Goal: Information Seeking & Learning: Understand process/instructions

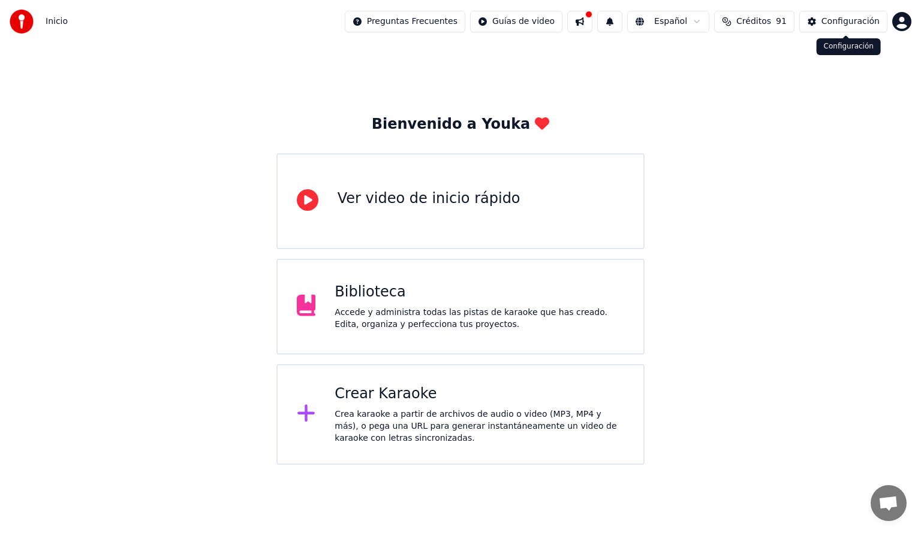
click at [839, 19] on div "Configuración" at bounding box center [850, 22] width 58 height 12
click at [763, 22] on span "Créditos" at bounding box center [753, 22] width 35 height 12
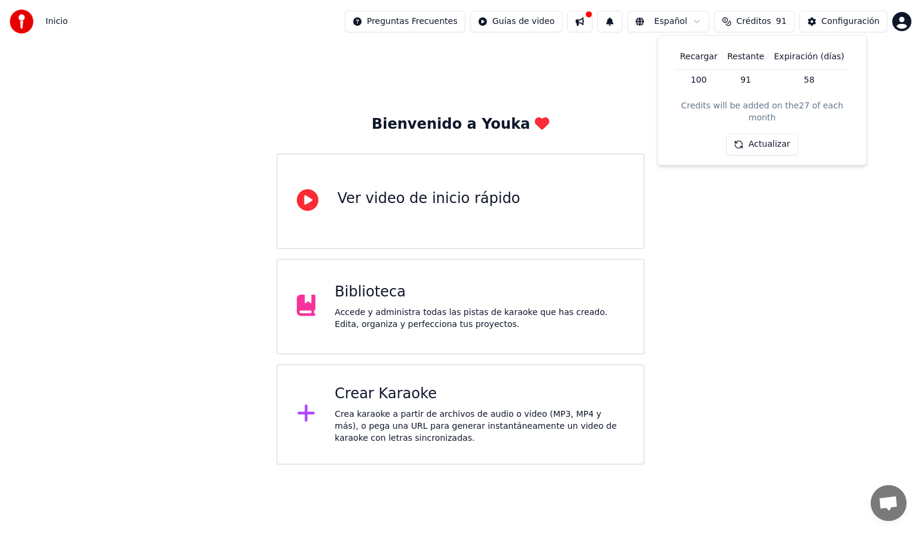
click at [763, 22] on span "Créditos" at bounding box center [753, 22] width 35 height 12
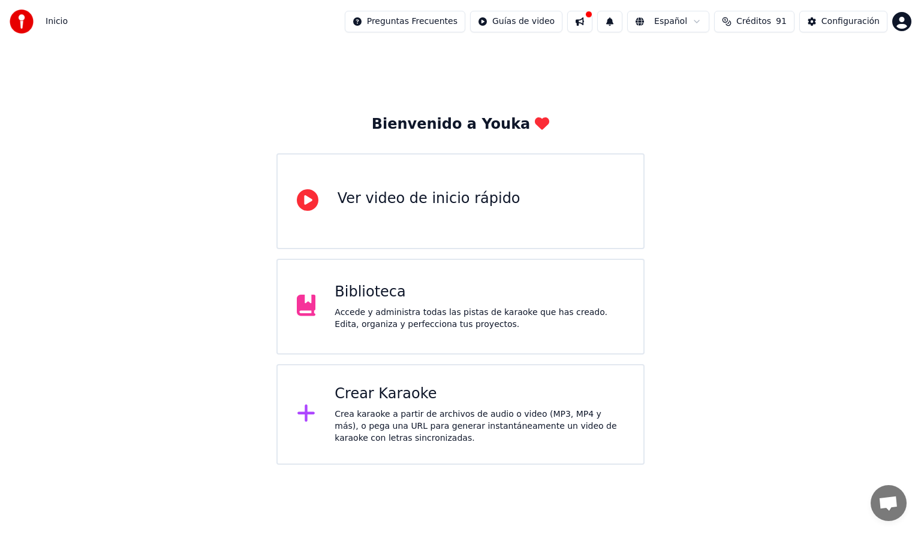
click at [447, 24] on html "Inicio Preguntas Frecuentes Guías de video Español Créditos 91 Configuración Bi…" at bounding box center [460, 232] width 921 height 465
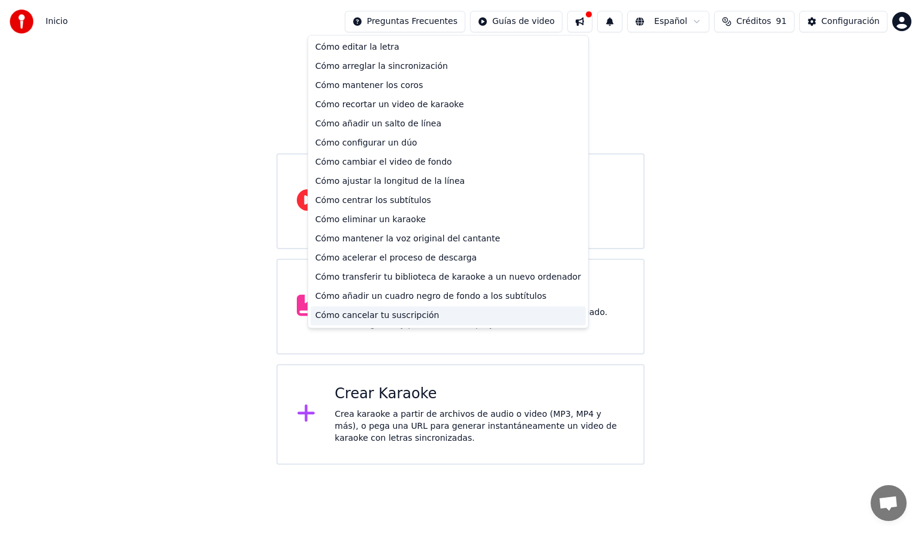
click at [420, 315] on div "Cómo cancelar tu suscripción" at bounding box center [447, 315] width 275 height 19
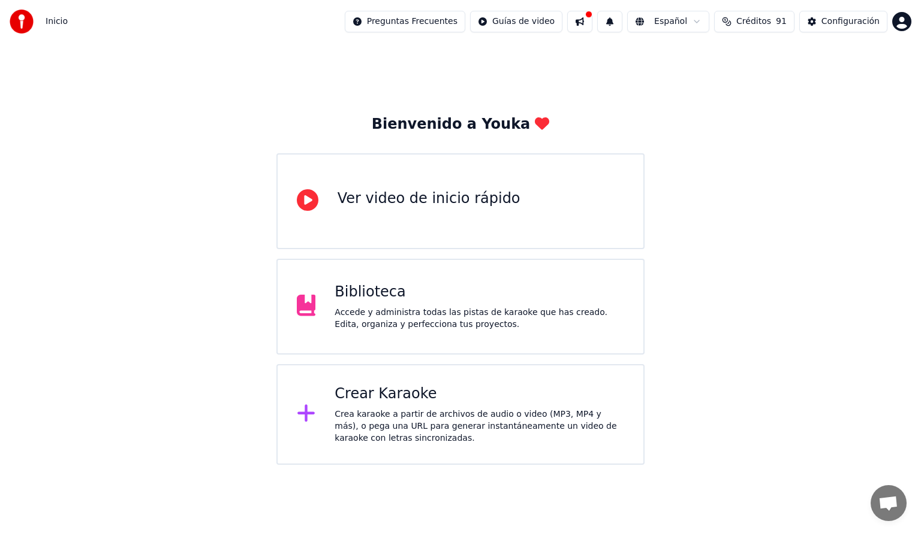
click at [904, 22] on html "Inicio Preguntas Frecuentes Guías de video Español Créditos 91 Configuración Bi…" at bounding box center [460, 232] width 921 height 465
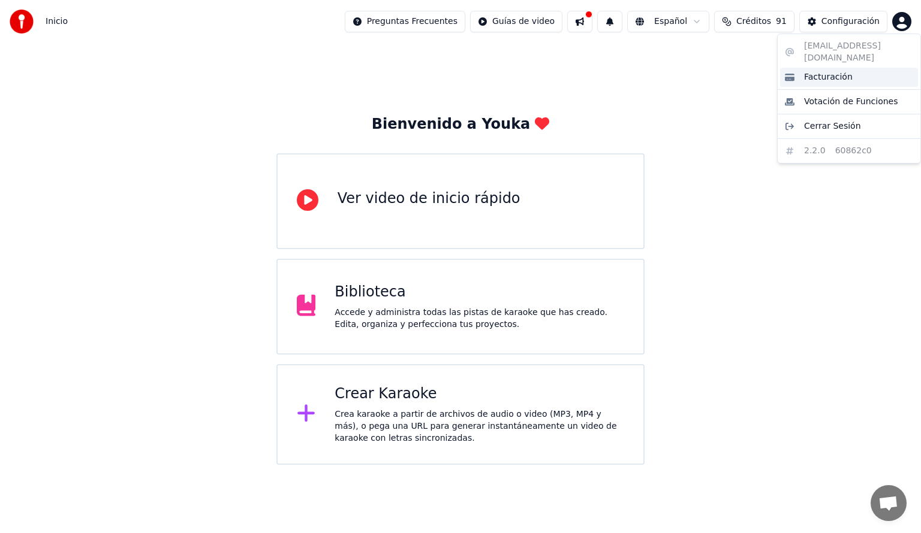
click at [861, 68] on div "Facturación" at bounding box center [849, 77] width 138 height 19
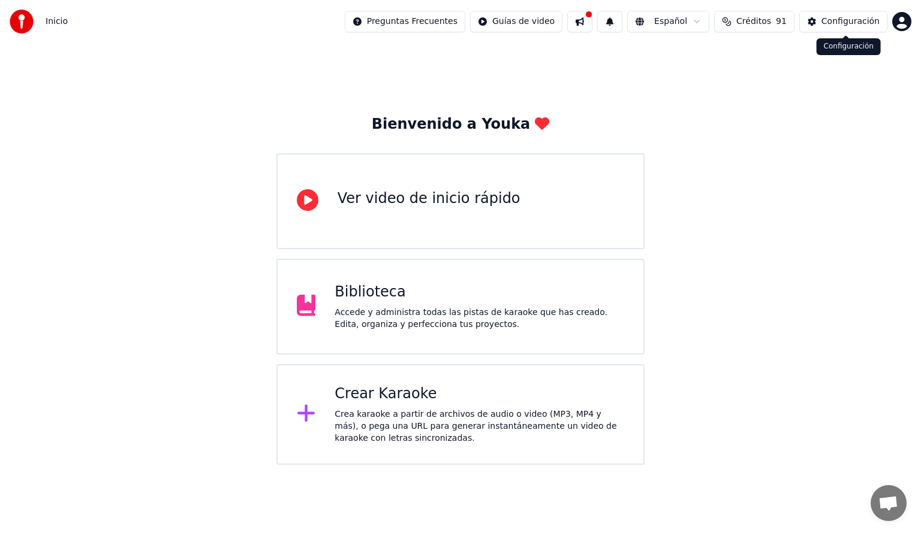
click at [902, 20] on html "Inicio Preguntas Frecuentes Guías de video Español Créditos 91 Configuración Bi…" at bounding box center [460, 232] width 921 height 465
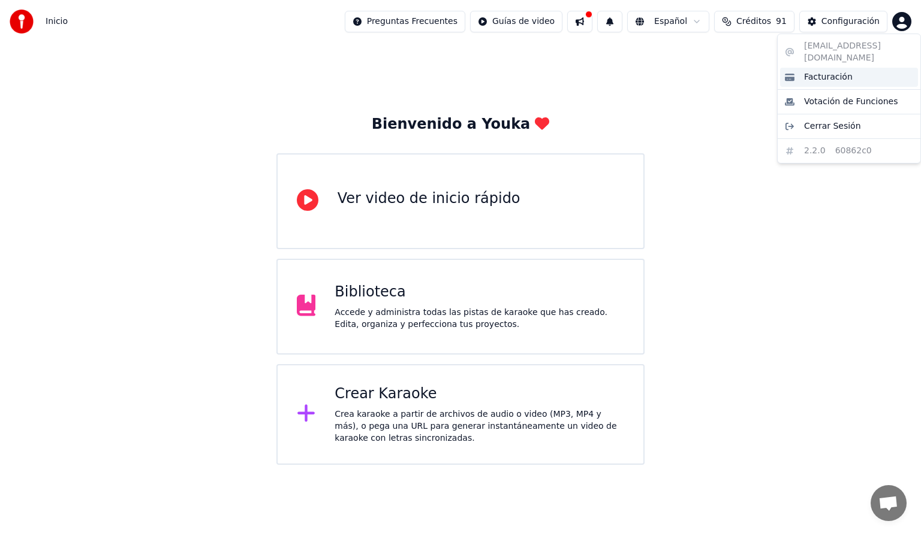
click at [841, 71] on span "Facturación" at bounding box center [828, 77] width 49 height 12
